Goal: Find specific page/section: Find specific page/section

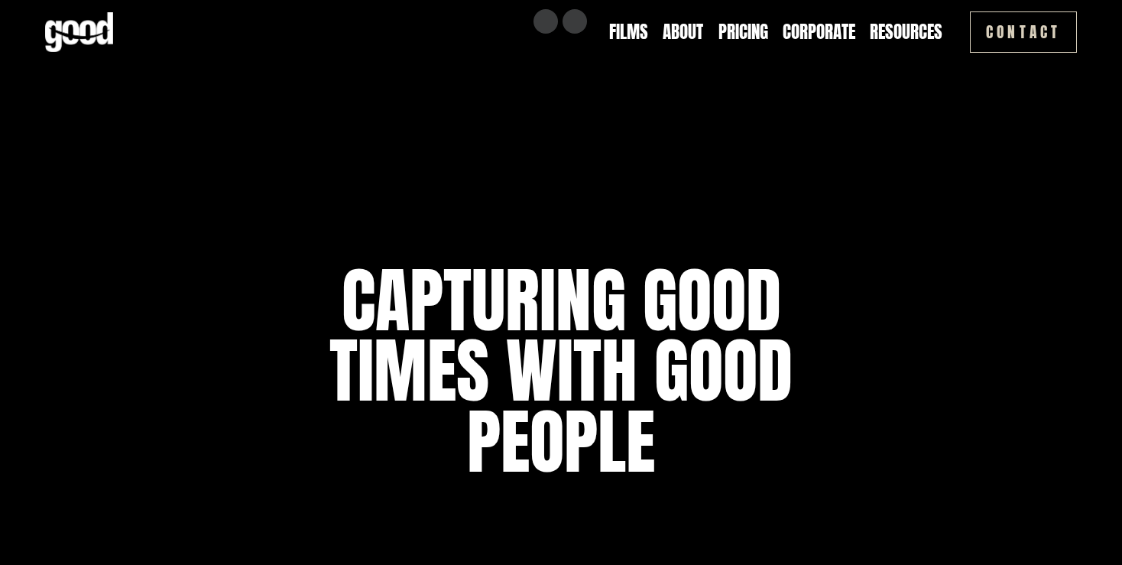
click at [993, 37] on link "Contact" at bounding box center [1023, 31] width 107 height 41
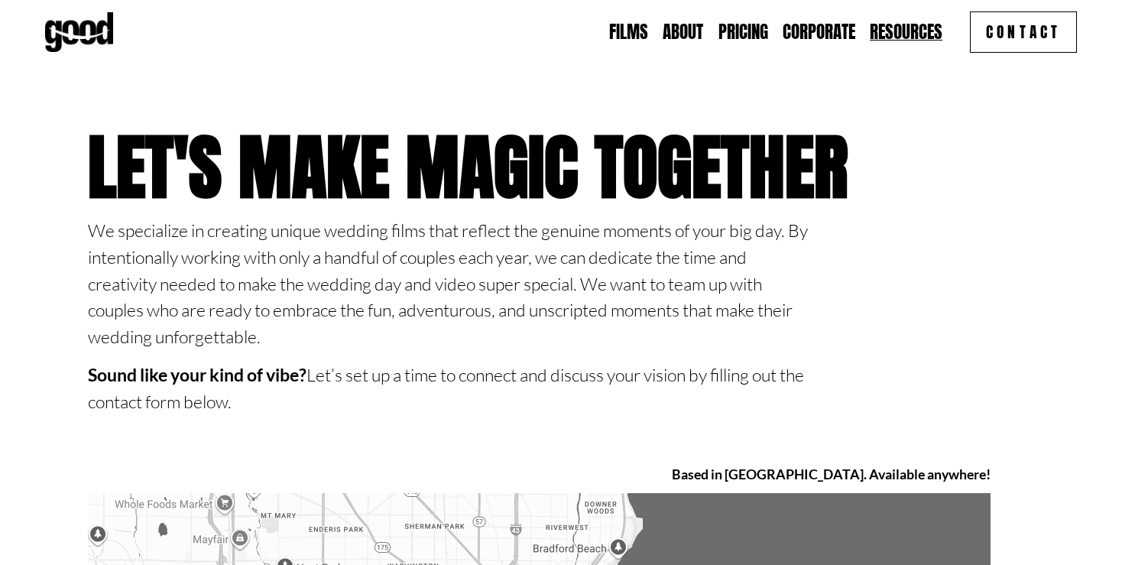
click at [621, 31] on link "Films" at bounding box center [628, 32] width 39 height 24
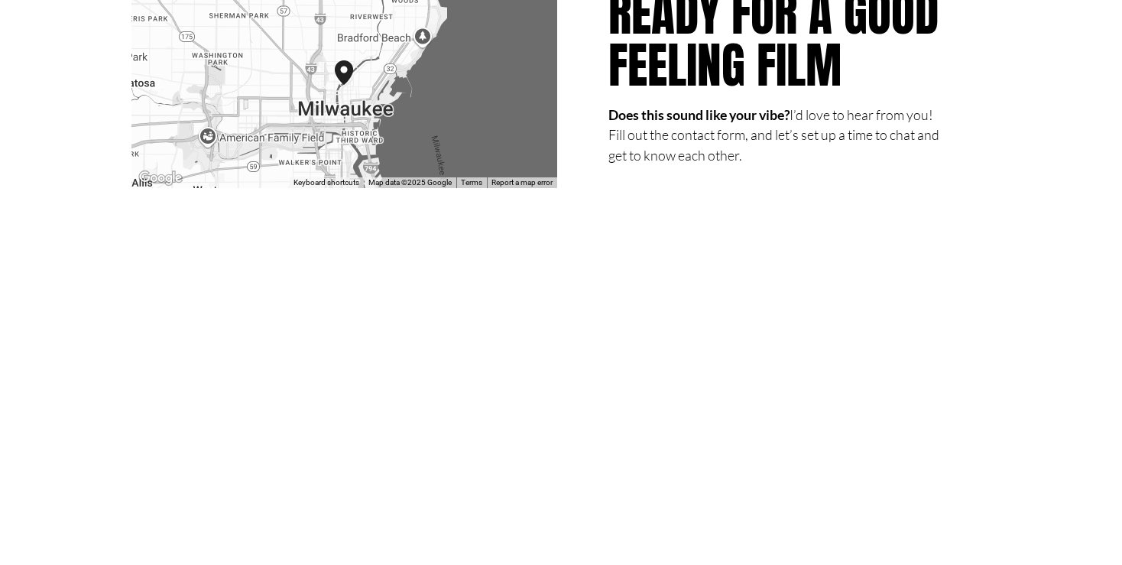
scroll to position [3364, 0]
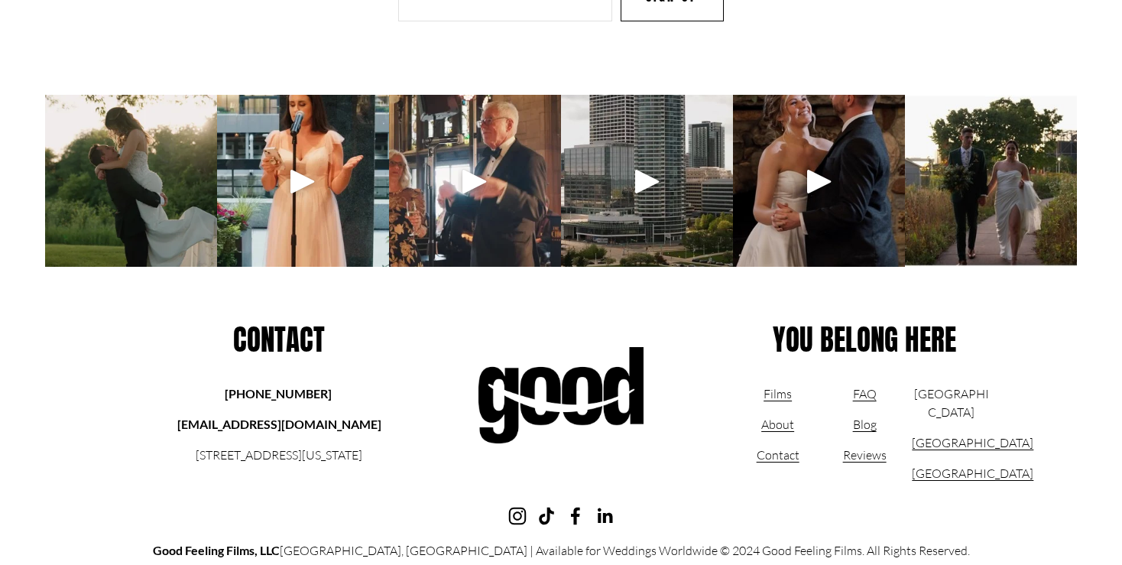
scroll to position [5782, 0]
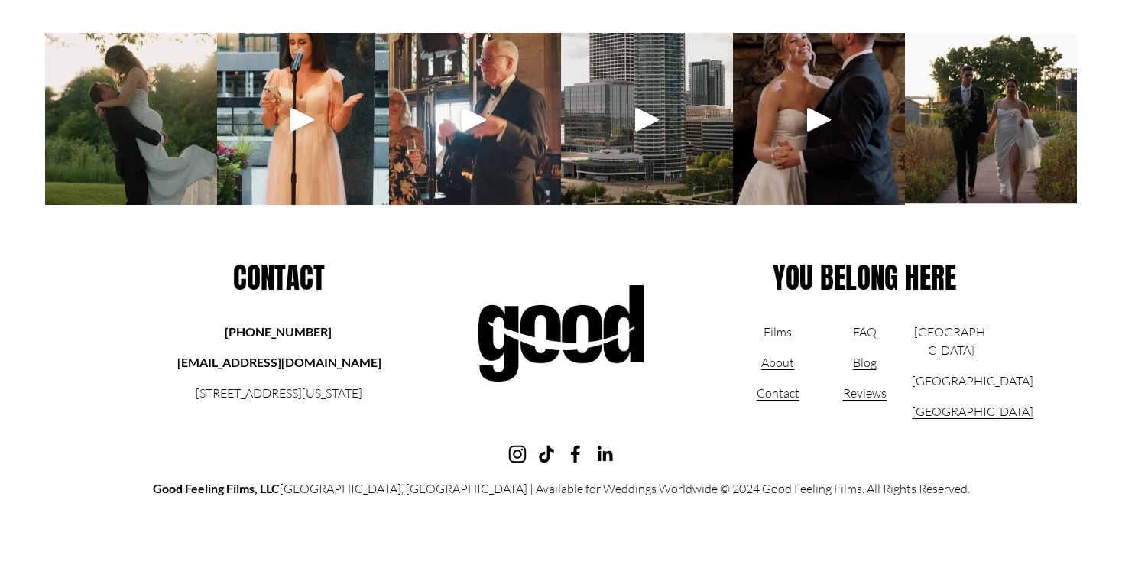
click at [571, 452] on use "Facebook" at bounding box center [575, 454] width 9 height 18
click at [780, 369] on div "Films About Contact" at bounding box center [777, 363] width 78 height 80
click at [779, 366] on link "About" at bounding box center [777, 362] width 33 height 18
